Goal: Find specific page/section: Find specific page/section

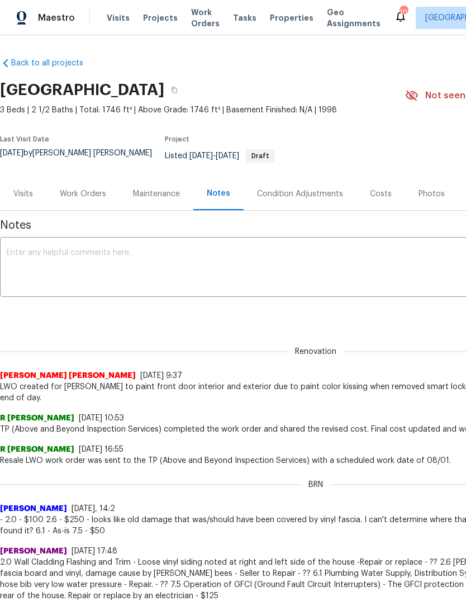
scroll to position [42, 0]
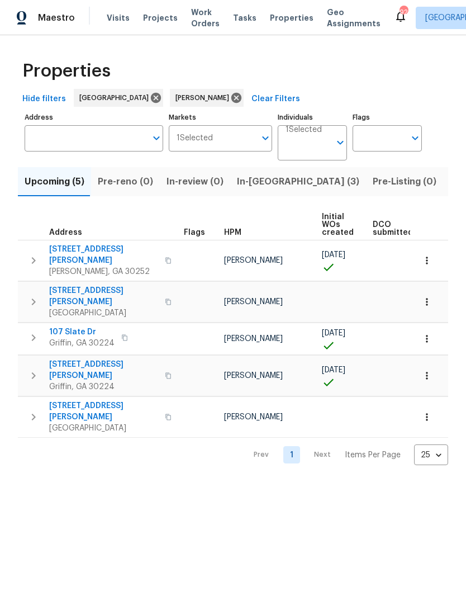
click at [250, 189] on span "In-[GEOGRAPHIC_DATA] (3)" at bounding box center [298, 182] width 122 height 16
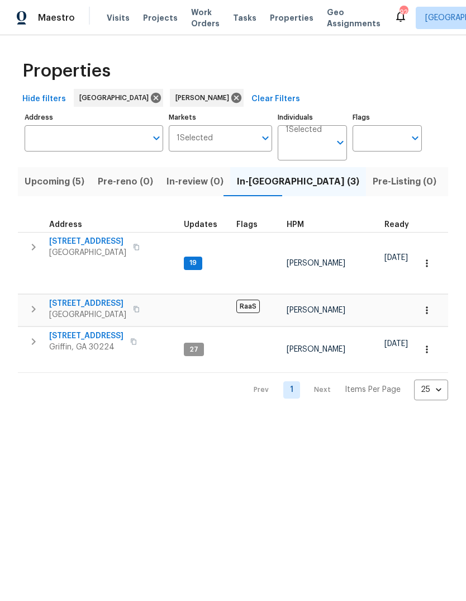
click at [373, 189] on span "Pre-Listing (0)" at bounding box center [405, 182] width 64 height 16
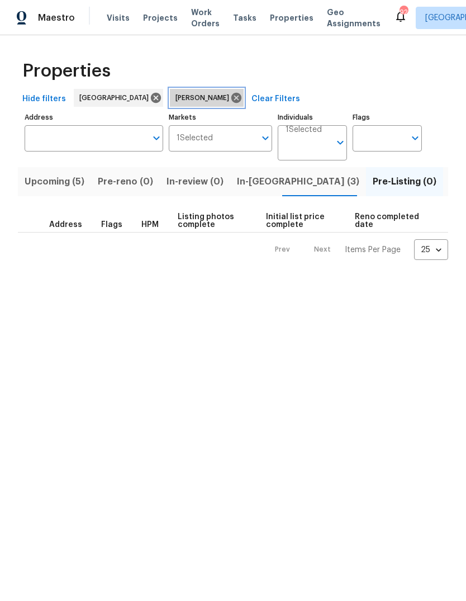
click at [231, 103] on icon at bounding box center [236, 98] width 10 height 10
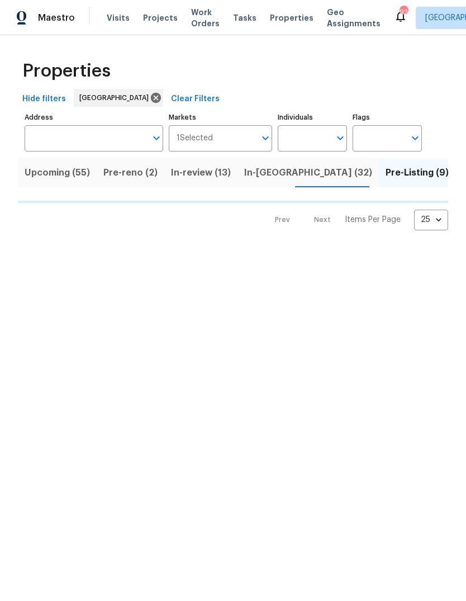
click at [311, 148] on input "Individuals" at bounding box center [304, 138] width 53 height 26
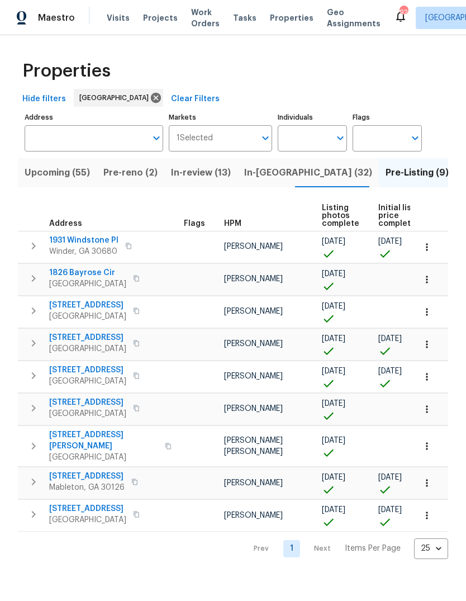
click at [322, 151] on input "Individuals" at bounding box center [304, 138] width 53 height 26
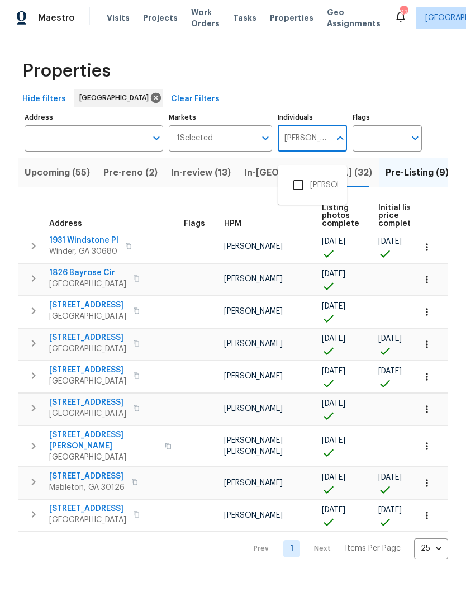
type input "Marcos Ricardo"
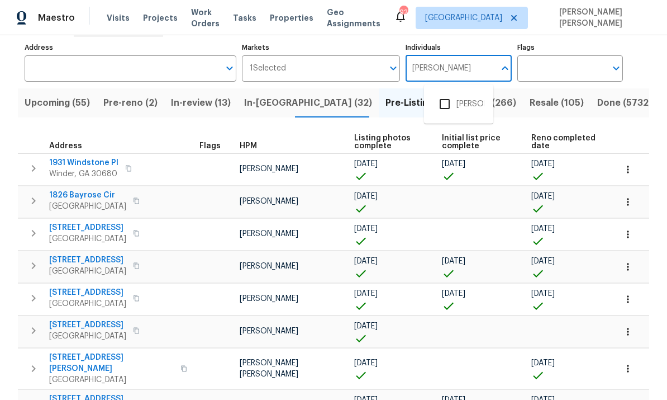
scroll to position [85, 0]
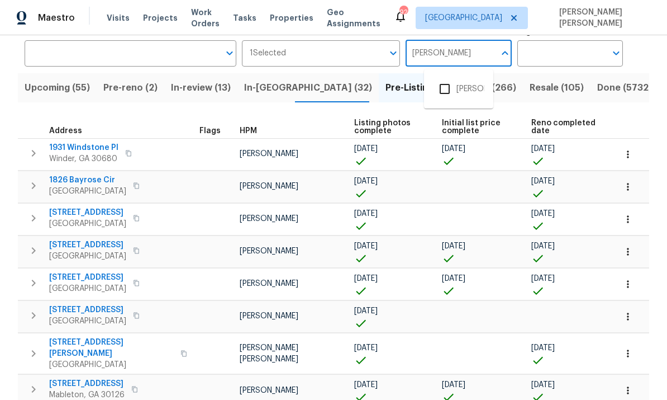
click at [443, 90] on input "checkbox" at bounding box center [444, 88] width 23 height 23
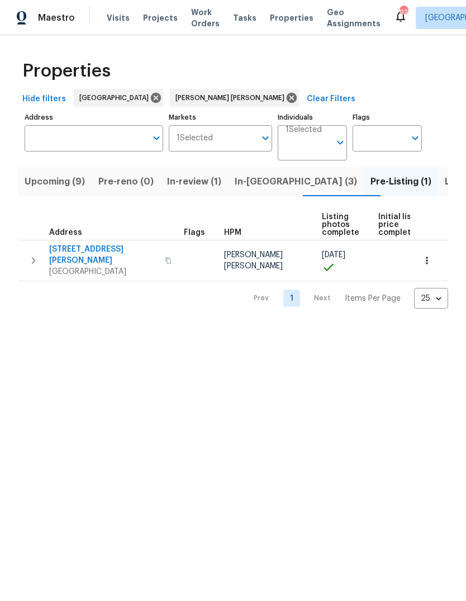
click at [257, 189] on span "In-reno (3)" at bounding box center [296, 182] width 122 height 16
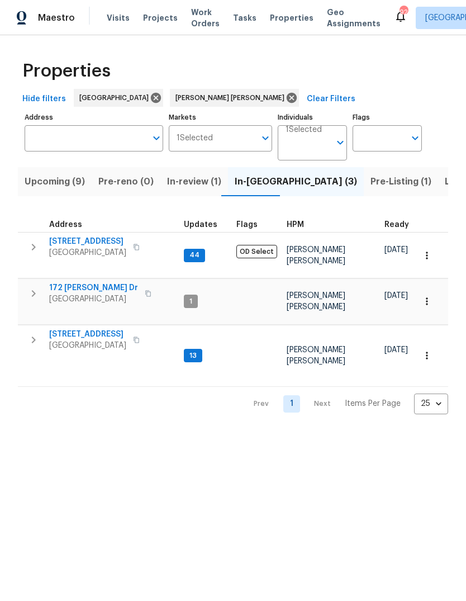
click at [364, 196] on button "Pre-Listing (1)" at bounding box center [401, 181] width 74 height 29
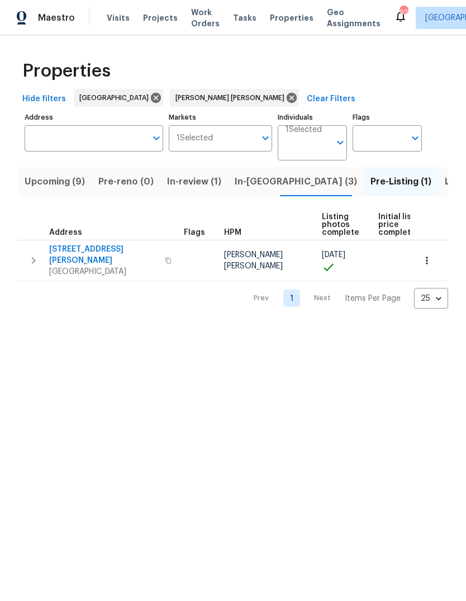
click at [445, 189] on span "Listed (19)" at bounding box center [468, 182] width 46 height 16
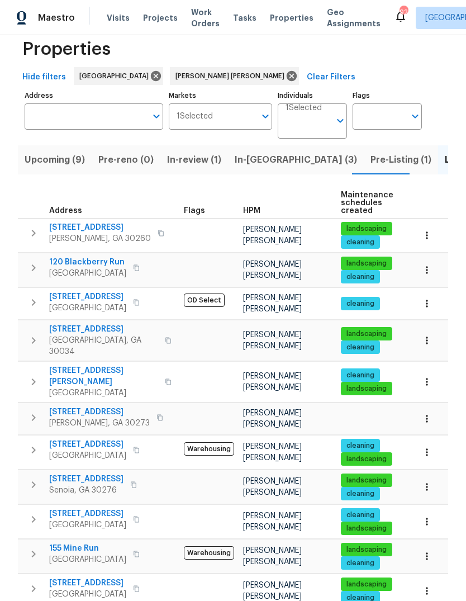
click at [370, 168] on span "Pre-Listing (1)" at bounding box center [400, 160] width 61 height 16
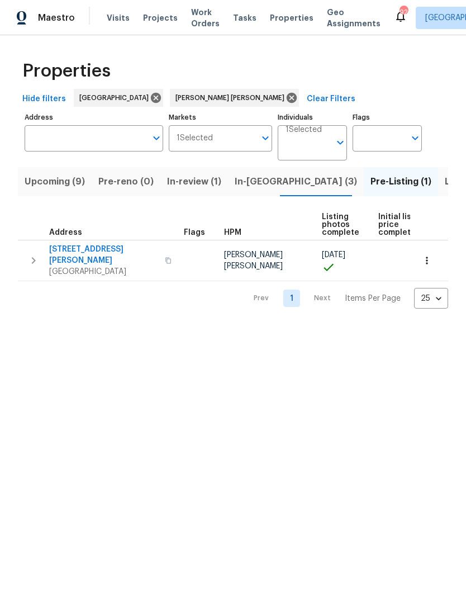
click at [372, 326] on html "Maestro Visits Projects Work Orders Tasks Properties Geo Assignments 92 Atlanta…" at bounding box center [233, 163] width 466 height 326
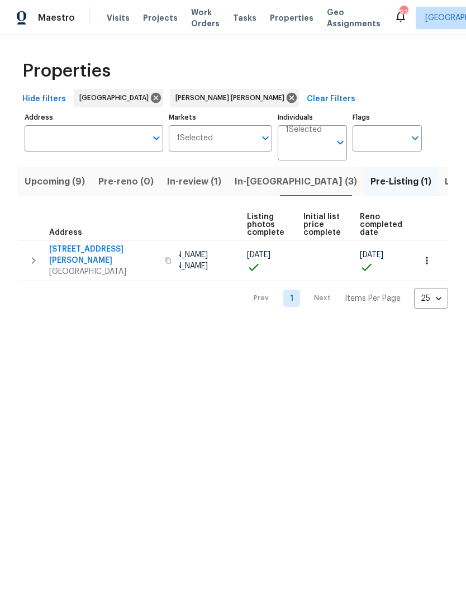
scroll to position [0, 74]
click at [445, 189] on span "Listed (19)" at bounding box center [468, 182] width 46 height 16
